Goal: Task Accomplishment & Management: Manage account settings

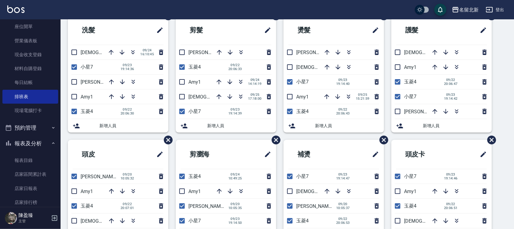
scroll to position [39, 0]
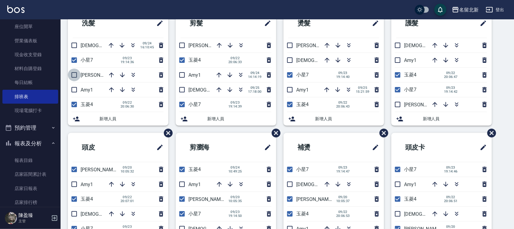
click at [71, 75] on input "checkbox" at bounding box center [74, 75] width 13 height 13
checkbox input "true"
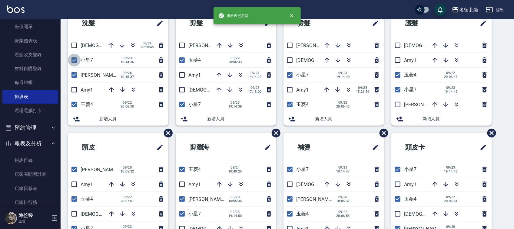
click at [75, 61] on input "checkbox" at bounding box center [74, 60] width 13 height 13
checkbox input "false"
drag, startPoint x: 185, startPoint y: 45, endPoint x: 185, endPoint y: 52, distance: 7.0
click at [185, 46] on input "checkbox" at bounding box center [182, 45] width 13 height 13
checkbox input "true"
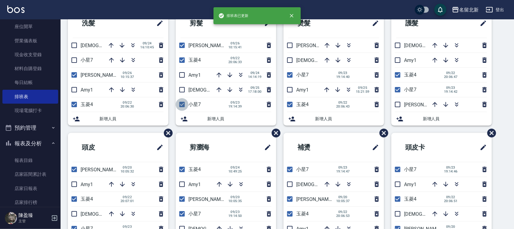
click at [184, 107] on input "checkbox" at bounding box center [182, 104] width 13 height 13
checkbox input "false"
drag, startPoint x: 287, startPoint y: 44, endPoint x: 287, endPoint y: 57, distance: 12.4
click at [287, 44] on input "checkbox" at bounding box center [289, 45] width 13 height 13
checkbox input "true"
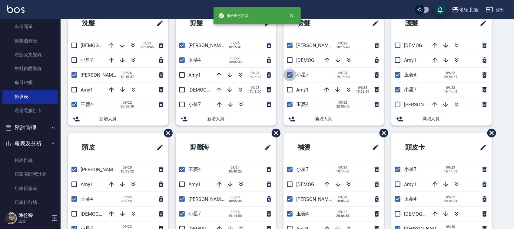
click at [292, 74] on input "checkbox" at bounding box center [289, 75] width 13 height 13
checkbox input "false"
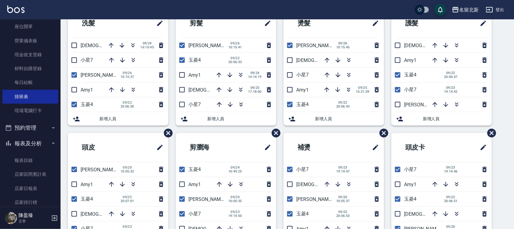
drag, startPoint x: 397, startPoint y: 47, endPoint x: 382, endPoint y: 61, distance: 20.1
click at [397, 46] on input "checkbox" at bounding box center [397, 45] width 13 height 13
checkbox input "true"
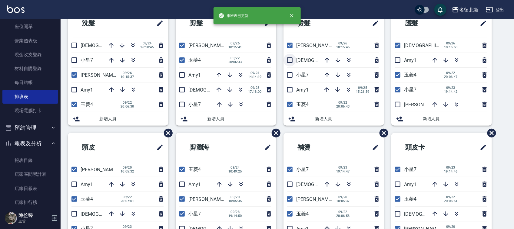
click at [290, 55] on input "checkbox" at bounding box center [289, 60] width 13 height 13
checkbox input "true"
click at [182, 94] on input "checkbox" at bounding box center [182, 90] width 13 height 13
checkbox input "true"
click at [73, 46] on input "checkbox" at bounding box center [74, 45] width 13 height 13
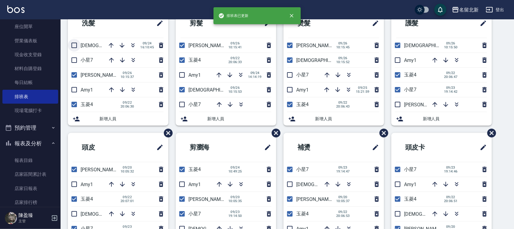
checkbox input "true"
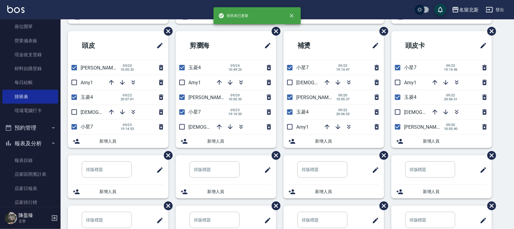
scroll to position [153, 0]
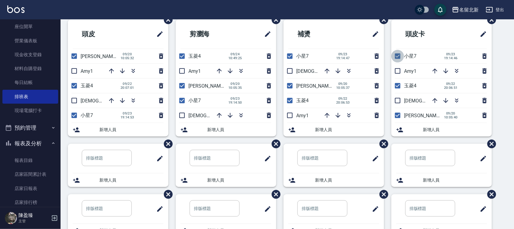
click at [399, 58] on input "checkbox" at bounding box center [397, 56] width 13 height 13
checkbox input "false"
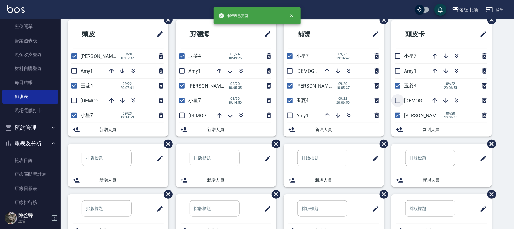
click at [400, 102] on input "checkbox" at bounding box center [397, 100] width 13 height 13
checkbox input "true"
click at [290, 57] on input "checkbox" at bounding box center [289, 56] width 13 height 13
checkbox input "false"
click at [291, 73] on input "checkbox" at bounding box center [289, 71] width 13 height 13
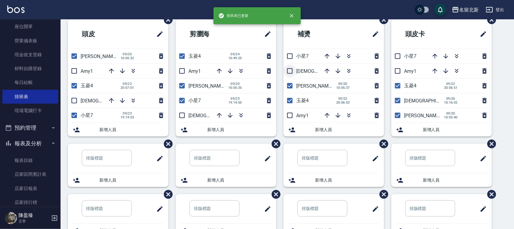
checkbox input "true"
click at [182, 102] on input "checkbox" at bounding box center [182, 100] width 13 height 13
checkbox input "false"
click at [182, 118] on input "checkbox" at bounding box center [182, 115] width 13 height 13
checkbox input "true"
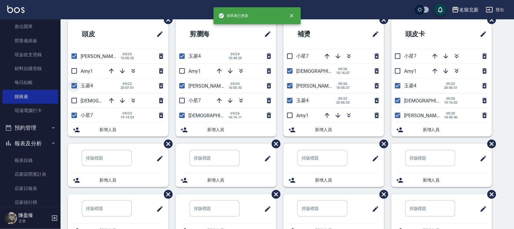
click at [74, 88] on input "checkbox" at bounding box center [74, 86] width 13 height 13
click at [74, 90] on input "checkbox" at bounding box center [74, 86] width 13 height 13
checkbox input "true"
click at [73, 101] on input "checkbox" at bounding box center [74, 100] width 13 height 13
checkbox input "true"
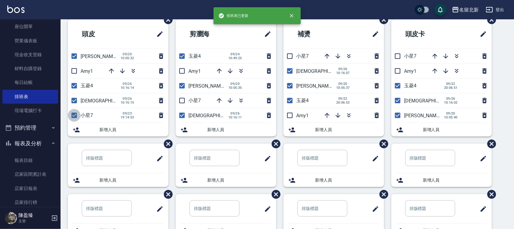
click at [73, 120] on input "checkbox" at bounding box center [74, 115] width 13 height 13
checkbox input "false"
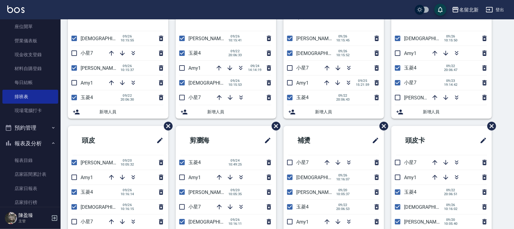
scroll to position [40, 0]
